Goal: Transaction & Acquisition: Purchase product/service

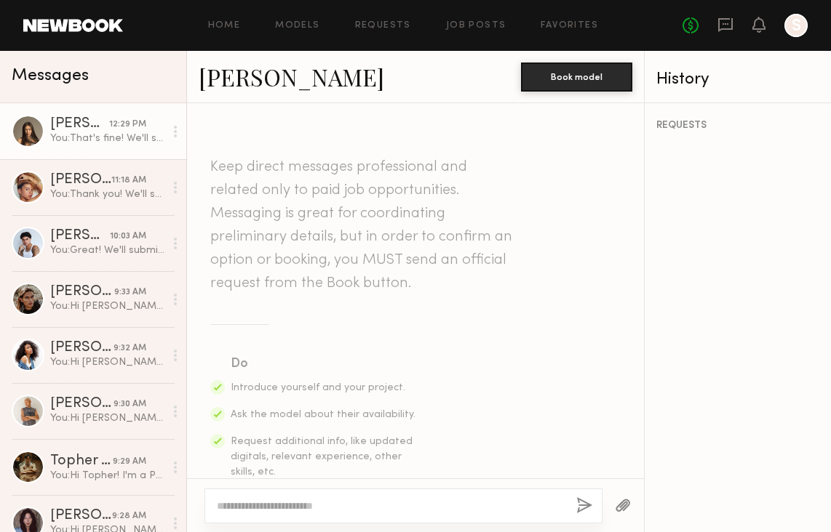
scroll to position [893, 0]
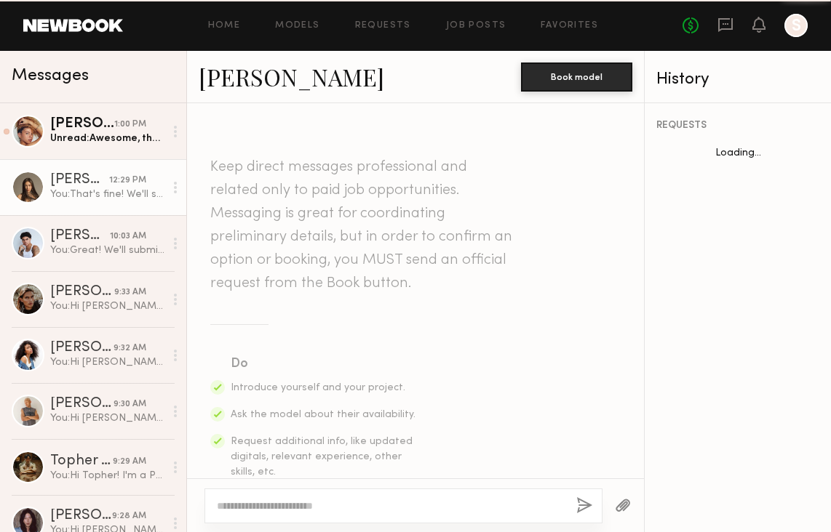
scroll to position [783, 0]
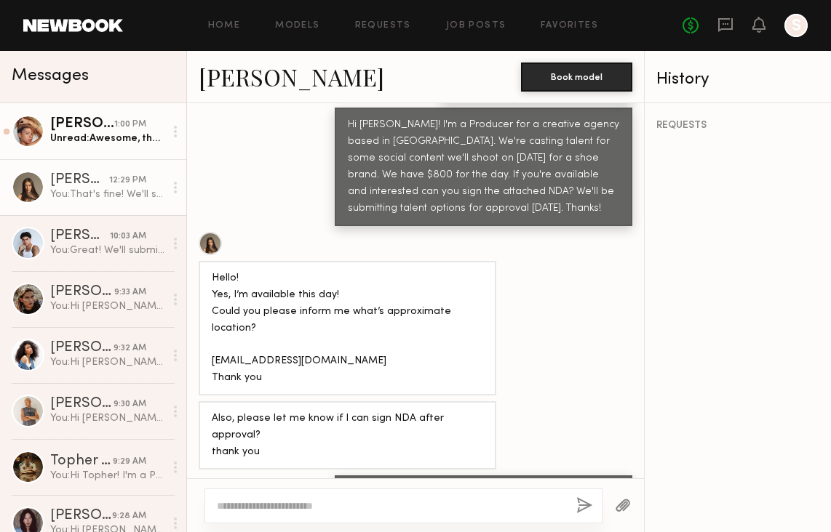
click at [96, 139] on div "Unread: Awesome, thank you!" at bounding box center [107, 139] width 114 height 14
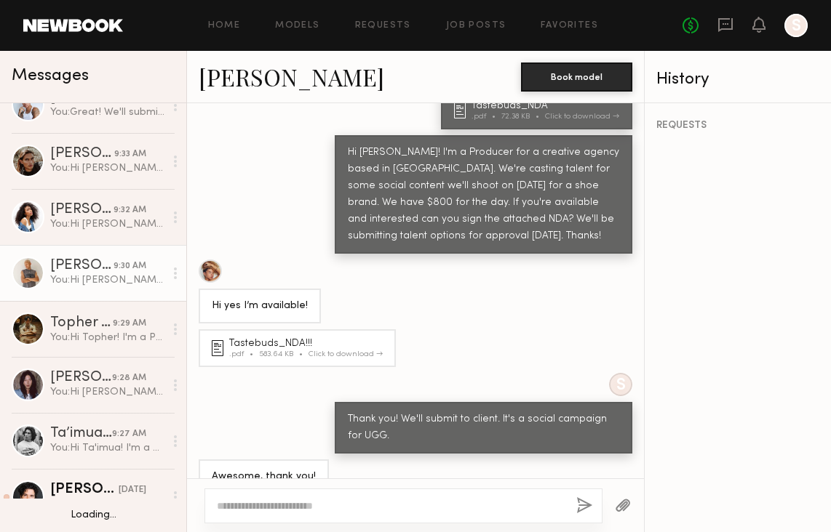
scroll to position [140, 0]
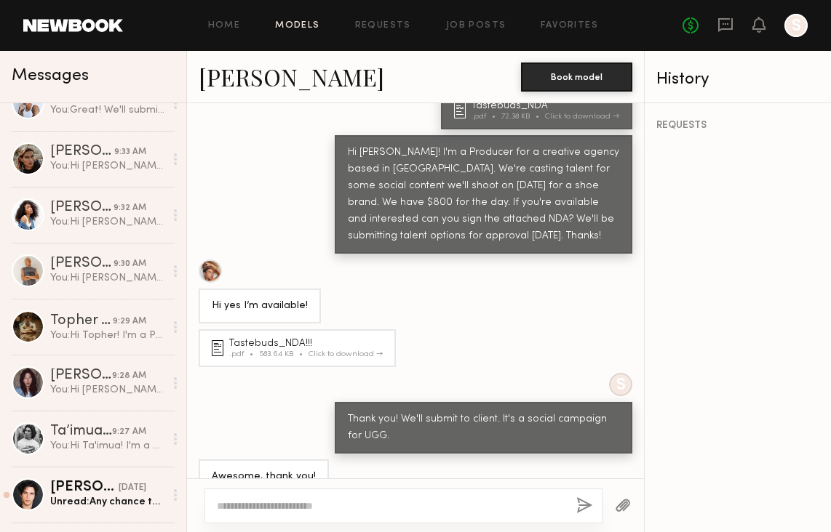
click at [309, 23] on link "Models" at bounding box center [297, 25] width 44 height 9
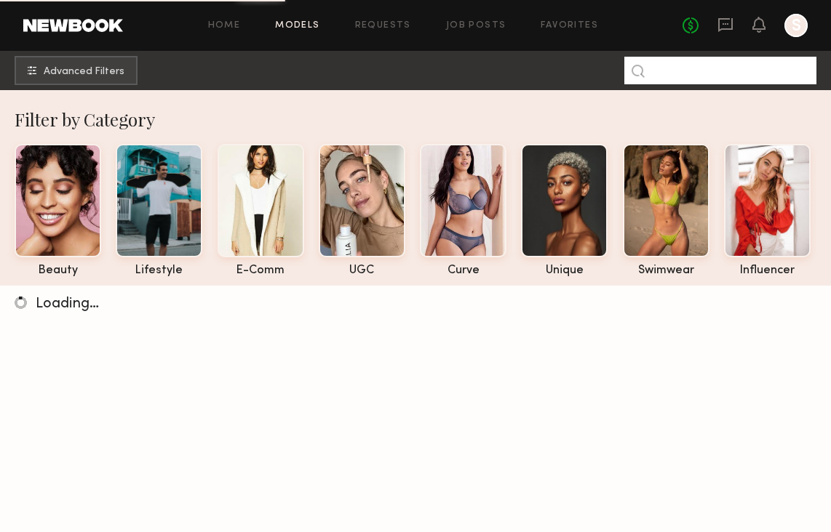
click at [730, 71] on input at bounding box center [720, 71] width 192 height 28
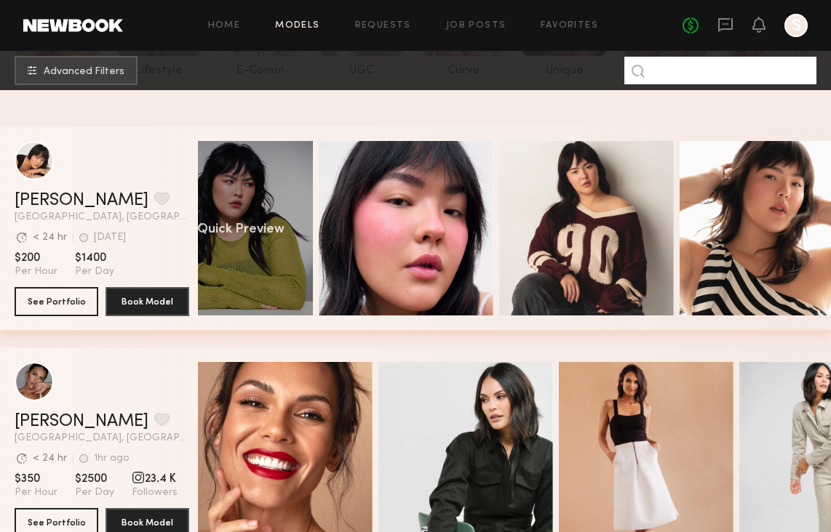
scroll to position [0, 97]
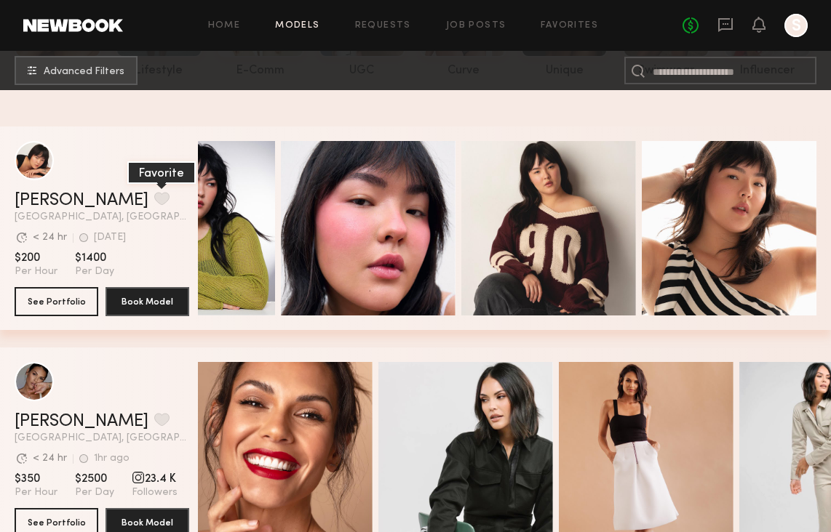
click at [154, 199] on button "grid" at bounding box center [161, 198] width 15 height 13
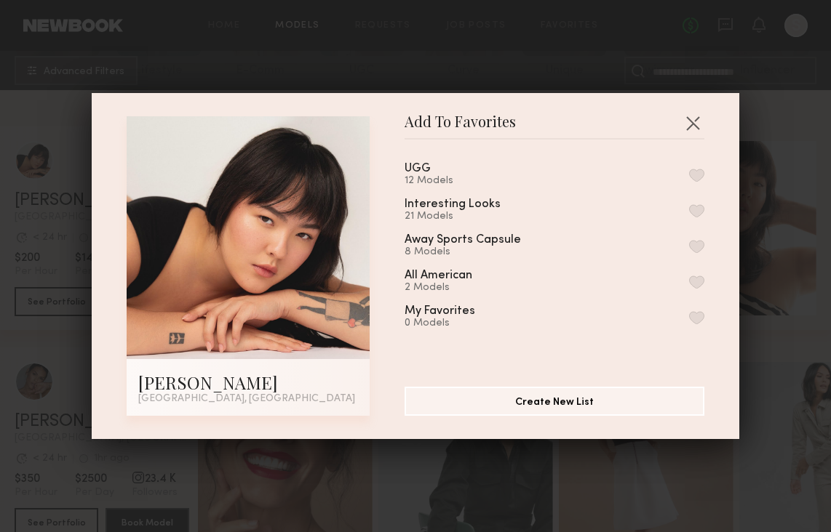
click at [698, 175] on button "button" at bounding box center [696, 175] width 15 height 13
click at [693, 127] on button "button" at bounding box center [692, 122] width 23 height 23
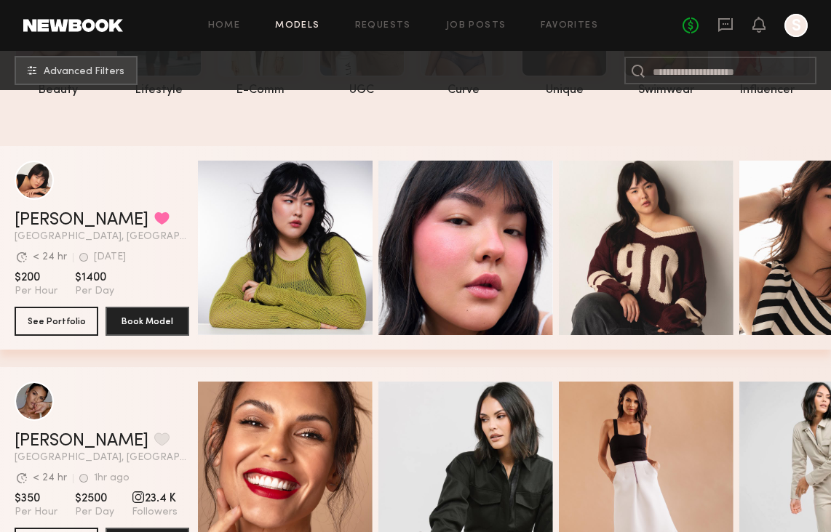
scroll to position [0, 0]
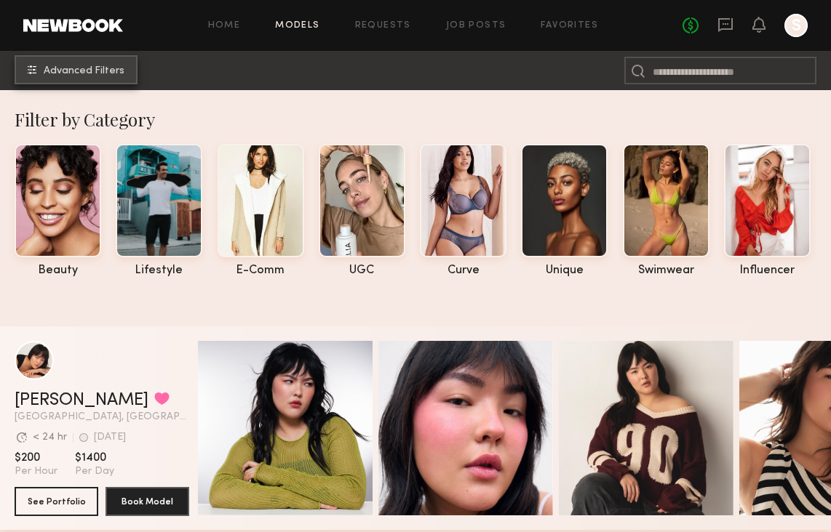
click at [111, 74] on span "Advanced Filters" at bounding box center [84, 71] width 81 height 10
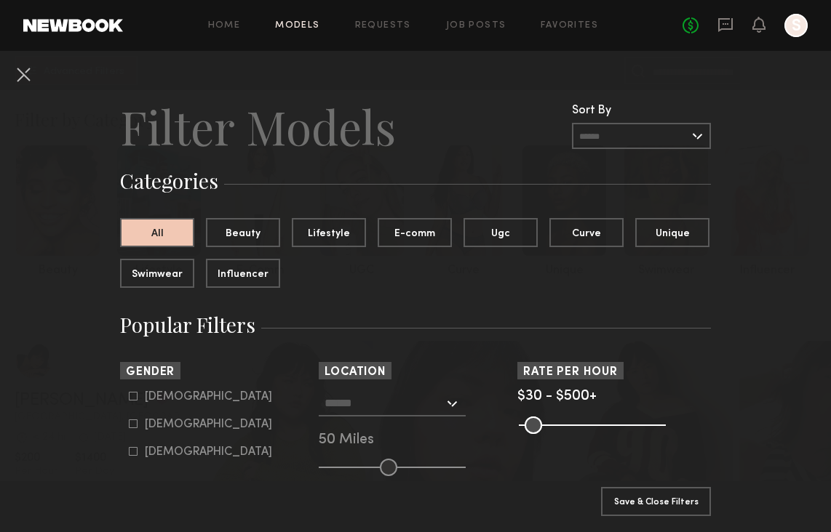
click at [132, 396] on icon at bounding box center [133, 396] width 9 height 9
type input "*"
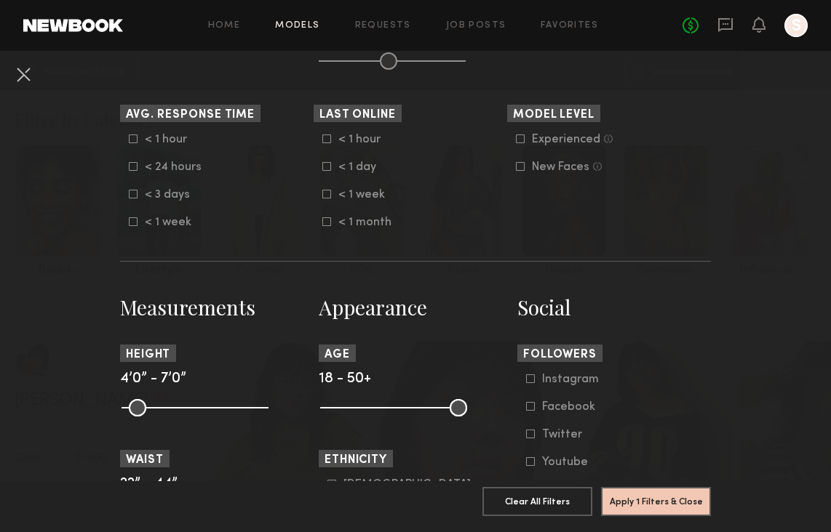
scroll to position [459, 0]
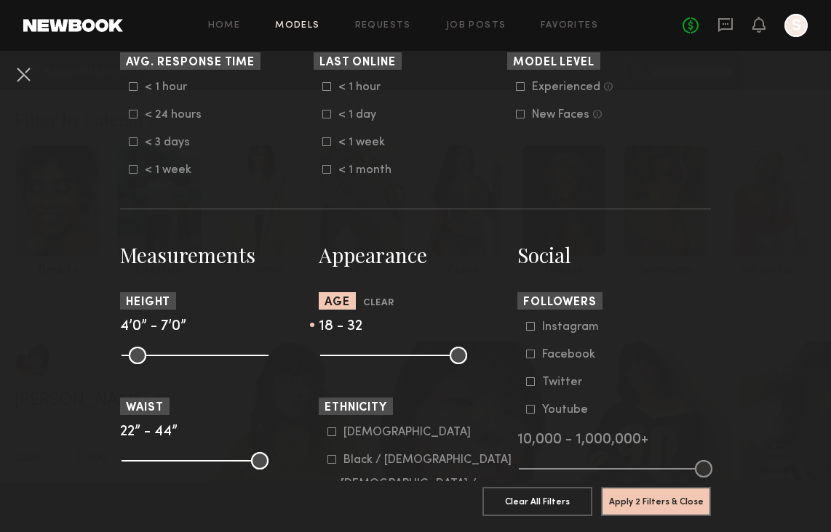
drag, startPoint x: 462, startPoint y: 355, endPoint x: 386, endPoint y: 359, distance: 76.5
type input "**"
click at [386, 359] on input "range" at bounding box center [393, 355] width 147 height 17
type input "**"
drag, startPoint x: 334, startPoint y: 360, endPoint x: 355, endPoint y: 357, distance: 21.3
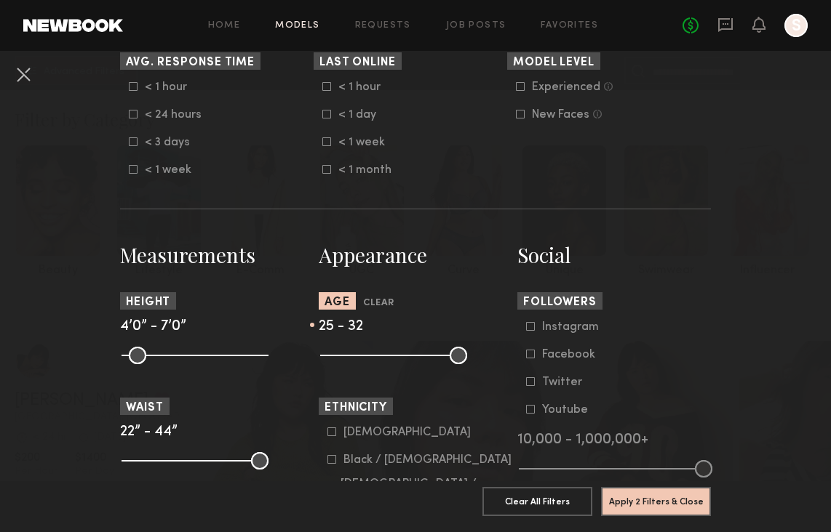
click at [355, 358] on input "range" at bounding box center [393, 355] width 147 height 17
click at [628, 503] on button "Apply 2 Filters & Close" at bounding box center [656, 501] width 110 height 29
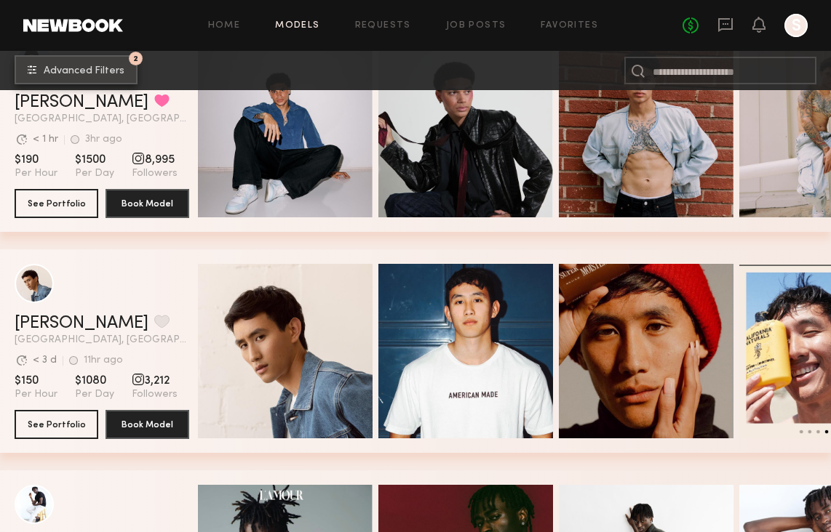
scroll to position [412, 0]
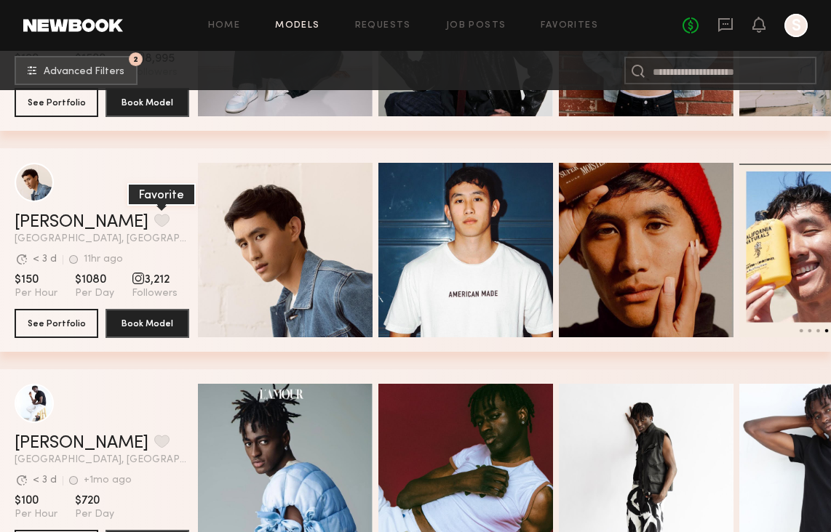
click at [154, 216] on button "grid" at bounding box center [161, 220] width 15 height 13
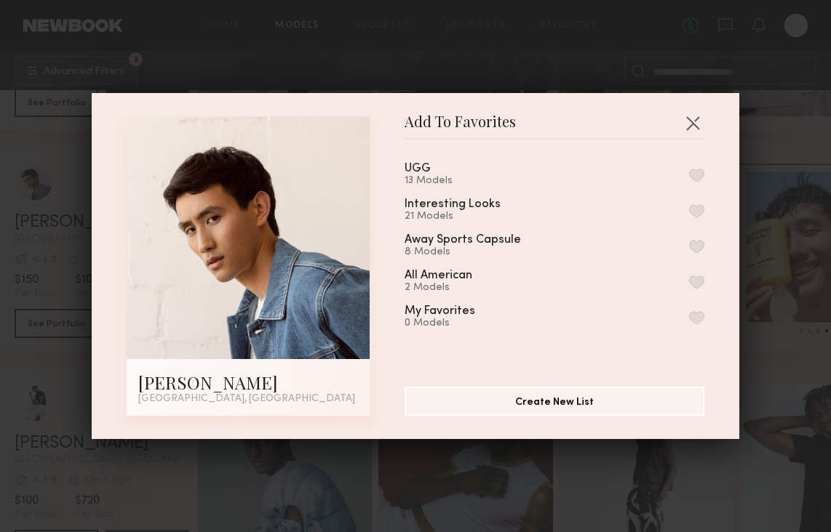
click at [699, 172] on button "button" at bounding box center [696, 175] width 15 height 13
click at [695, 124] on button "button" at bounding box center [692, 122] width 23 height 23
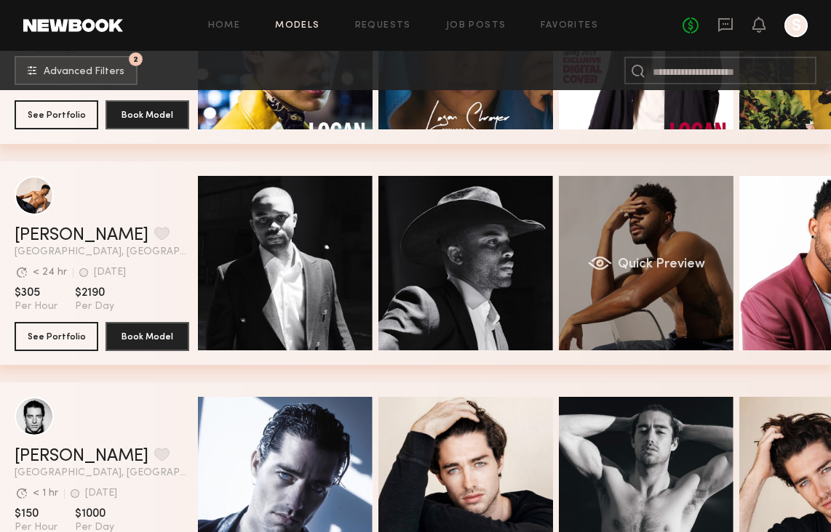
scroll to position [0, 97]
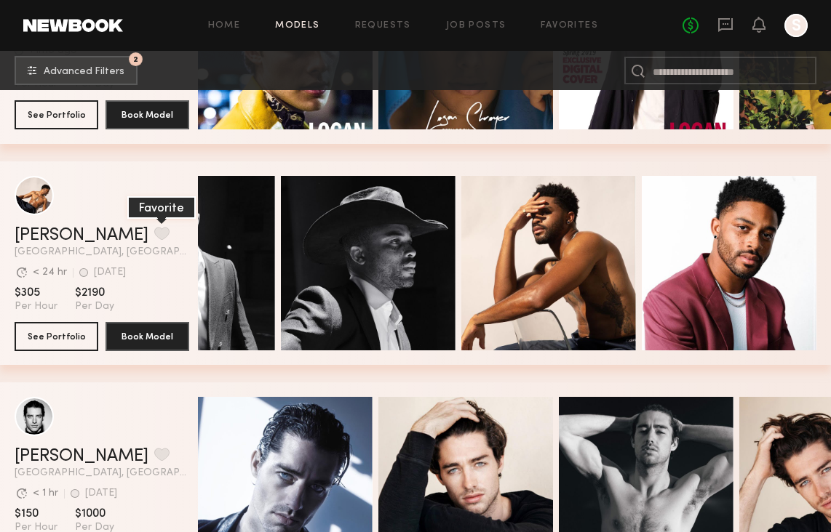
click at [154, 228] on button "grid" at bounding box center [161, 233] width 15 height 13
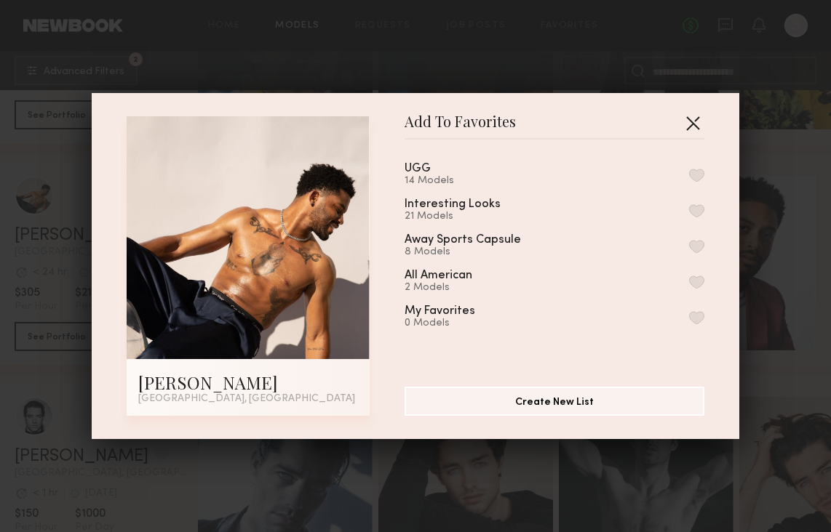
click at [690, 125] on button "button" at bounding box center [692, 122] width 23 height 23
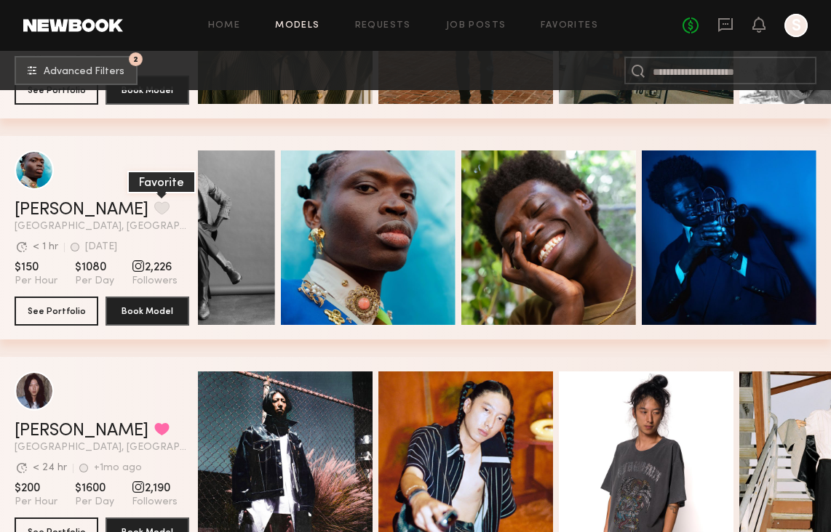
click at [154, 210] on button "grid" at bounding box center [161, 207] width 15 height 13
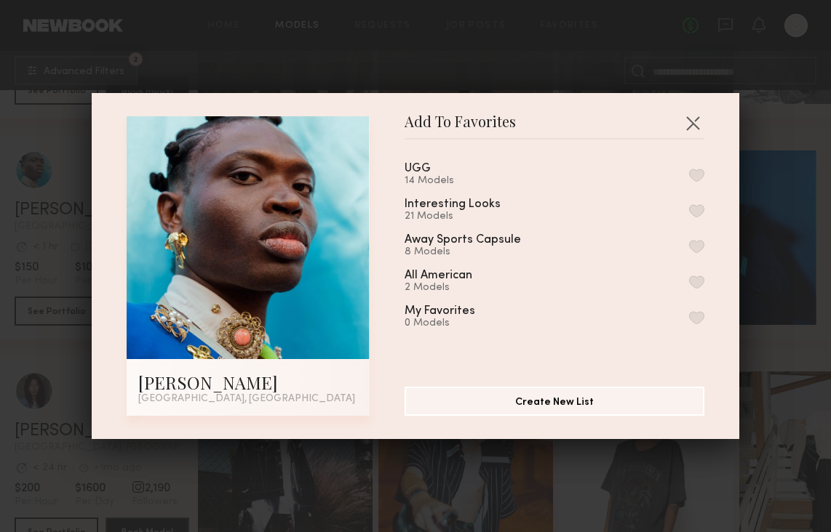
click at [691, 175] on button "button" at bounding box center [696, 175] width 15 height 13
click at [698, 115] on button "button" at bounding box center [692, 122] width 23 height 23
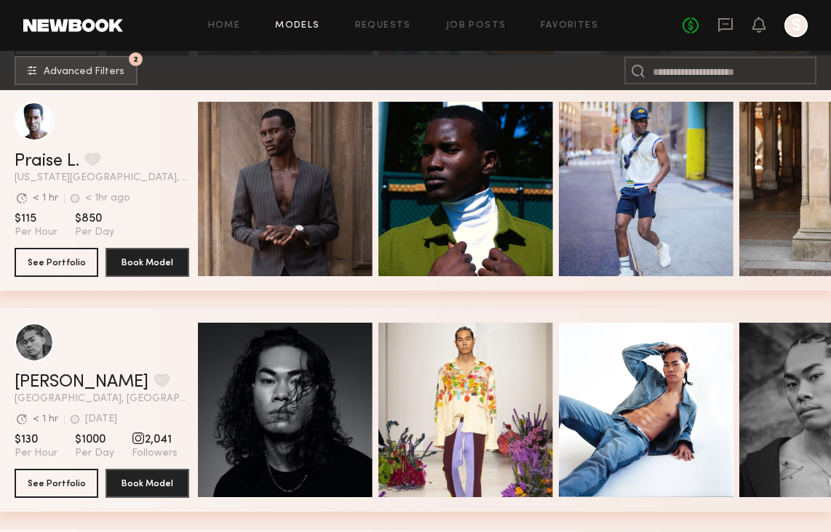
scroll to position [15425, 0]
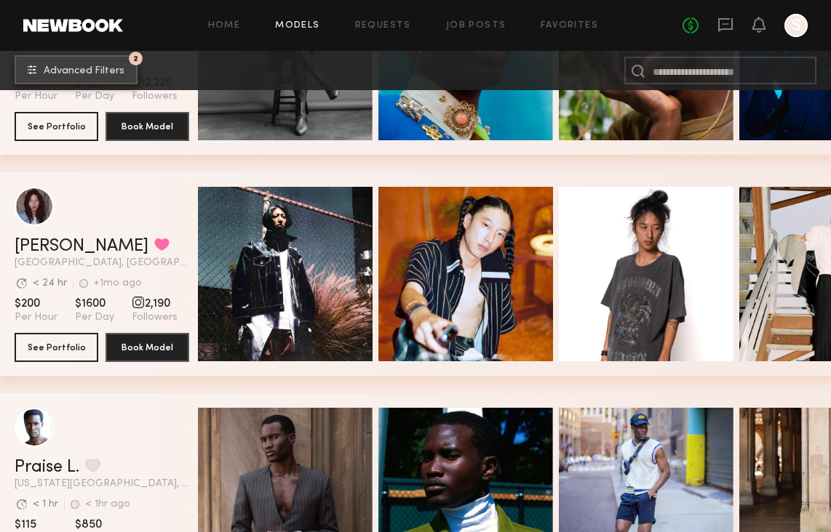
click at [113, 68] on span "Advanced Filters" at bounding box center [84, 71] width 81 height 10
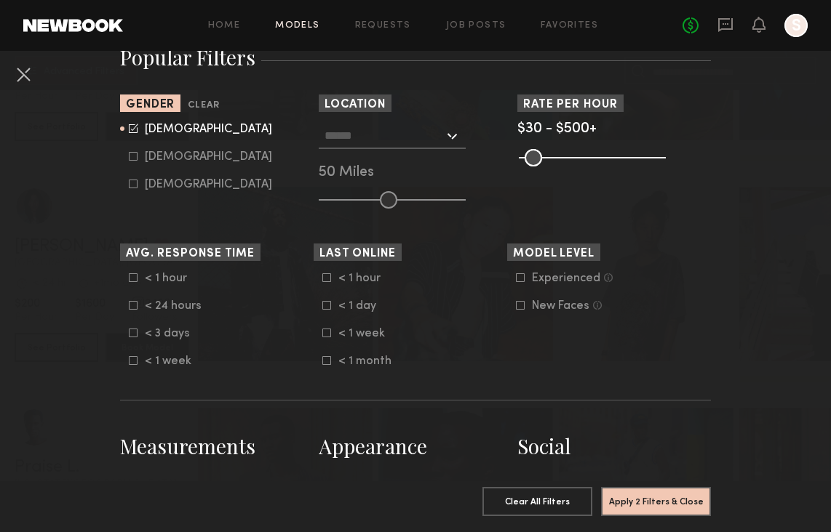
scroll to position [268, 0]
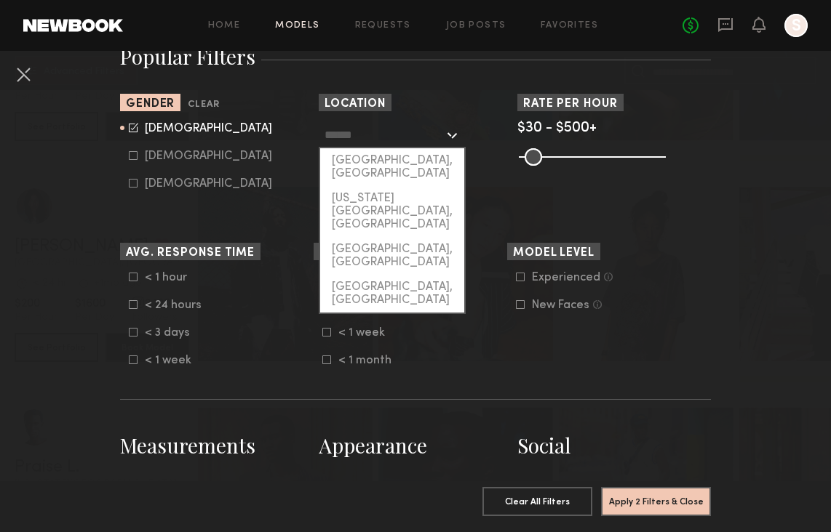
click at [379, 135] on input "text" at bounding box center [383, 134] width 119 height 25
click at [366, 164] on div "[GEOGRAPHIC_DATA], [GEOGRAPHIC_DATA]" at bounding box center [392, 167] width 144 height 38
type input "**********"
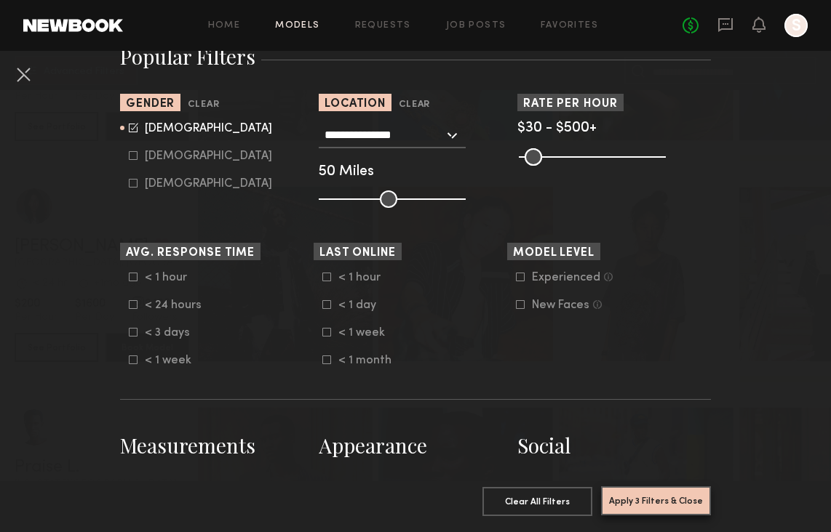
click at [628, 500] on button "Apply 3 Filters & Close" at bounding box center [656, 501] width 110 height 29
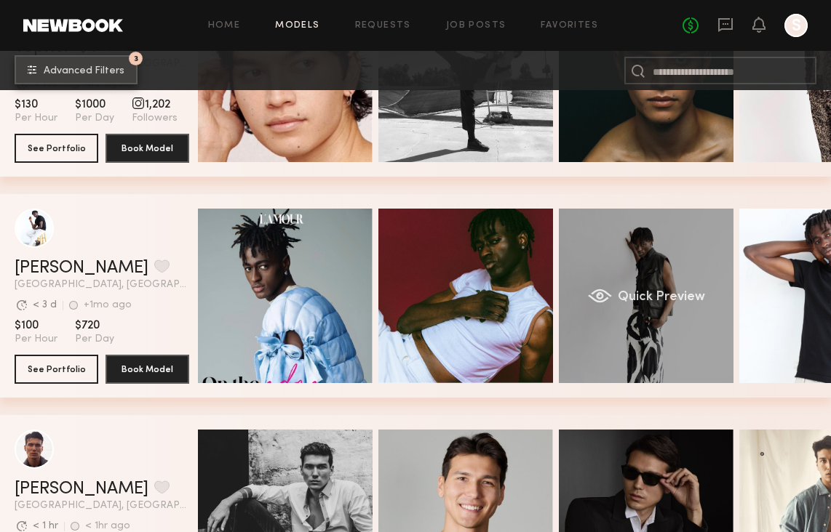
scroll to position [0, 97]
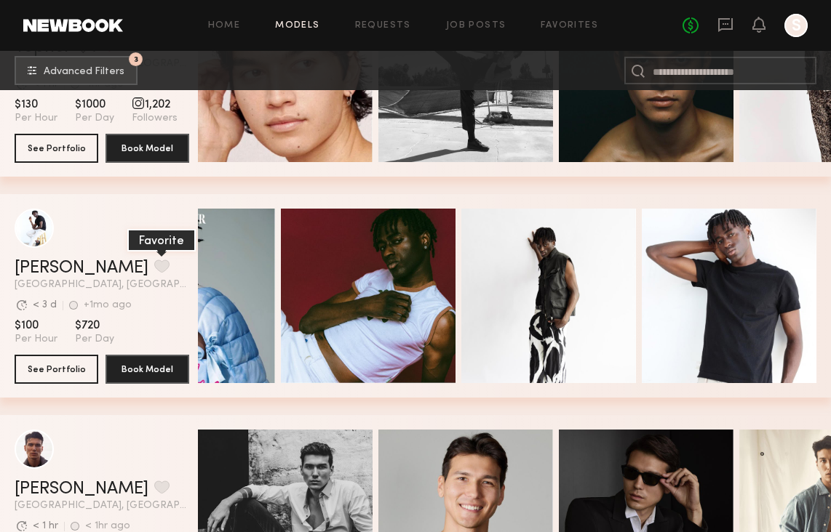
click at [154, 265] on button "grid" at bounding box center [161, 266] width 15 height 13
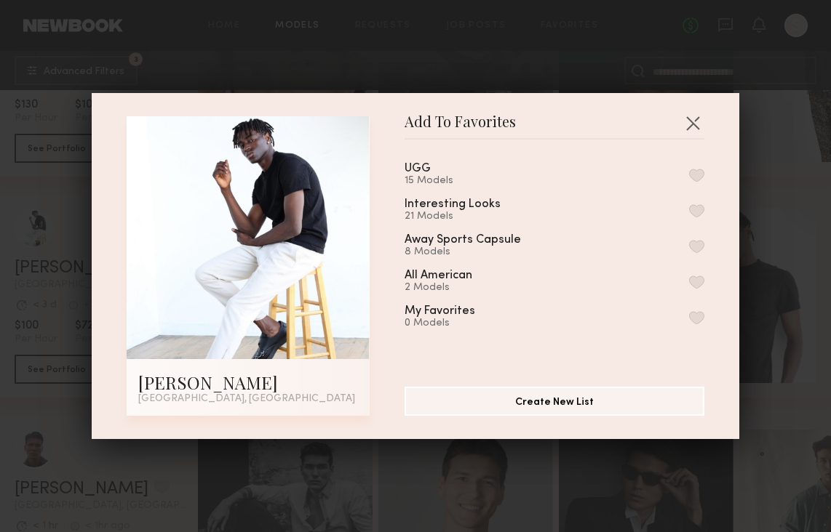
click at [490, 174] on div "UGG 15 Models" at bounding box center [554, 175] width 300 height 24
click at [695, 171] on button "button" at bounding box center [696, 175] width 15 height 13
click at [692, 125] on button "button" at bounding box center [692, 122] width 23 height 23
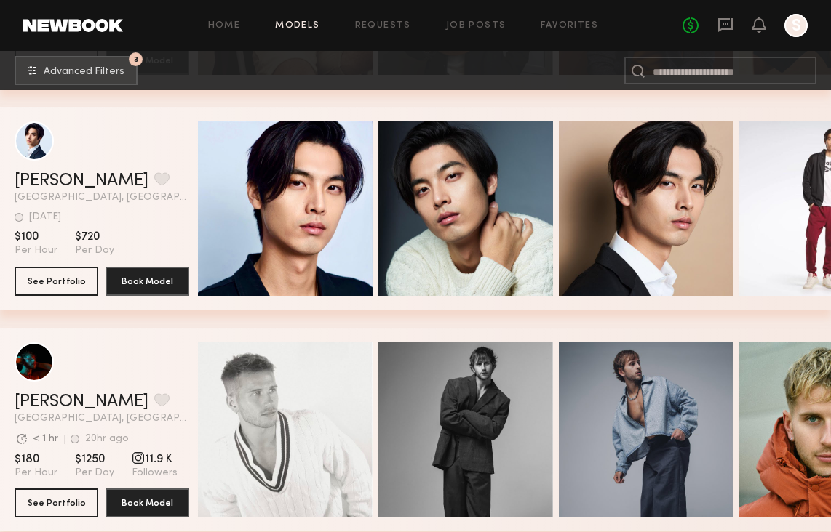
scroll to position [34728, 0]
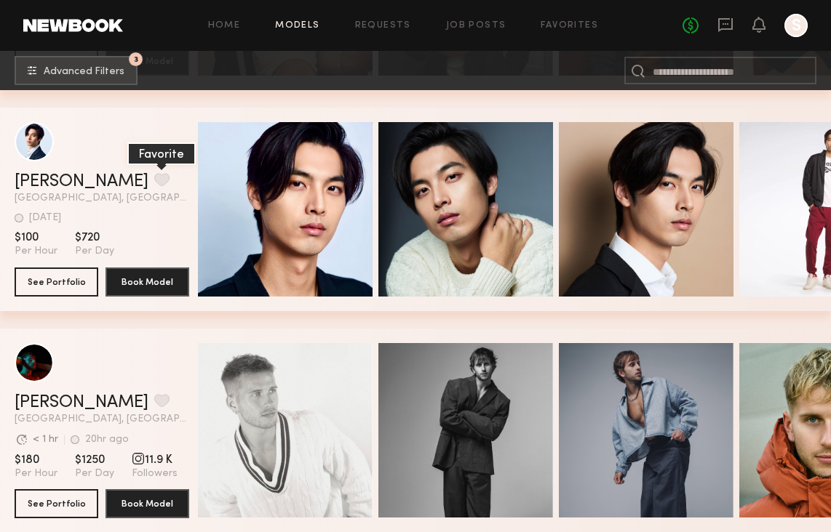
click at [154, 183] on button "grid" at bounding box center [161, 179] width 15 height 13
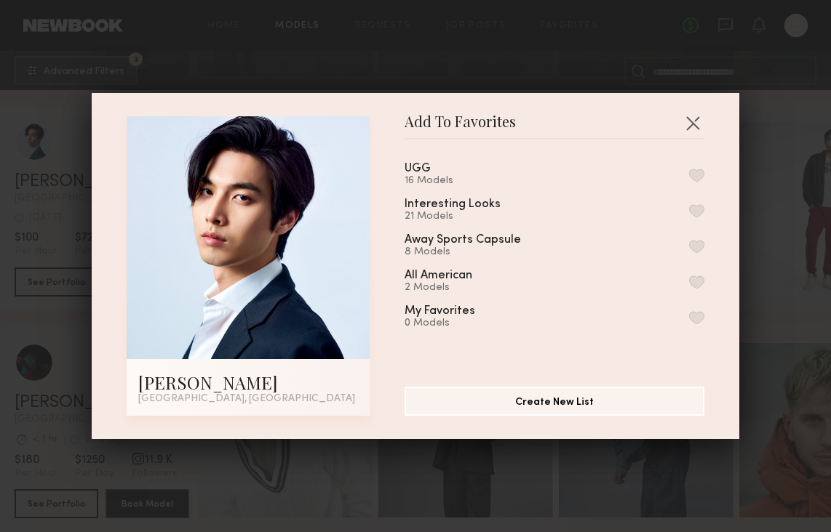
click at [611, 177] on div "UGG 16 Models" at bounding box center [554, 175] width 300 height 24
click at [699, 172] on button "button" at bounding box center [696, 175] width 15 height 13
click at [692, 124] on button "button" at bounding box center [692, 122] width 23 height 23
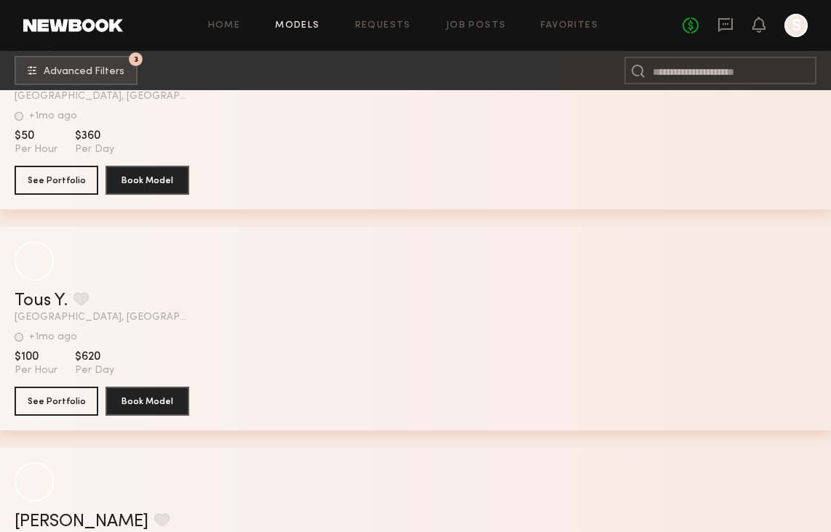
scroll to position [43455, 0]
